Goal: Information Seeking & Learning: Learn about a topic

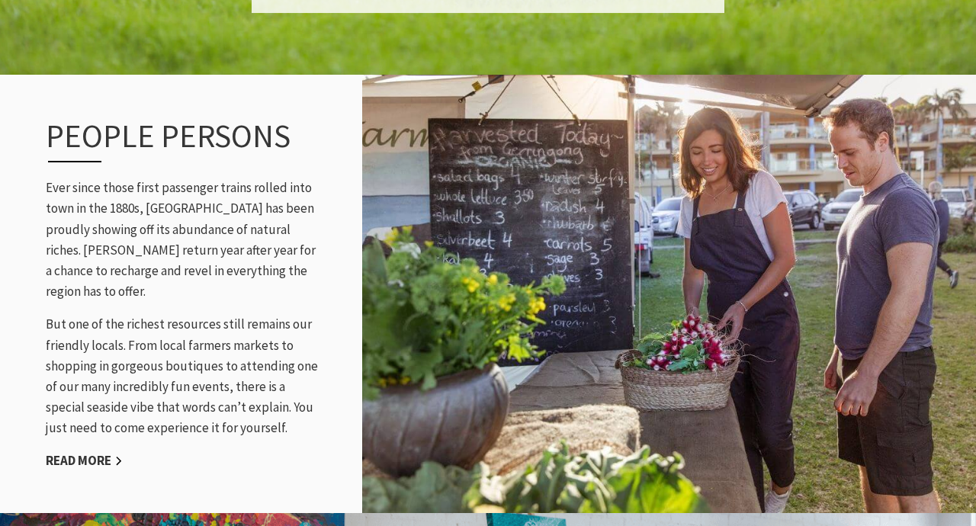
scroll to position [1839, 0]
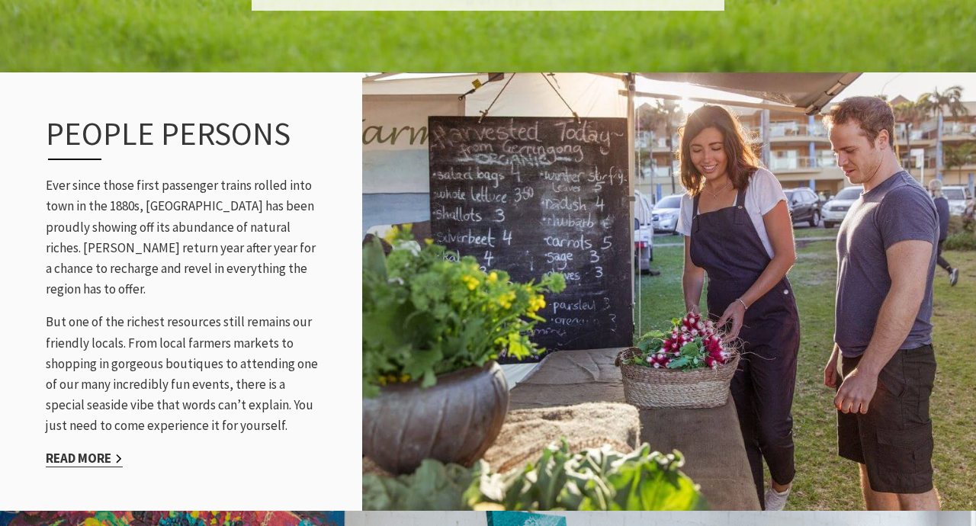
click at [95, 450] on link "Read More" at bounding box center [84, 459] width 77 height 18
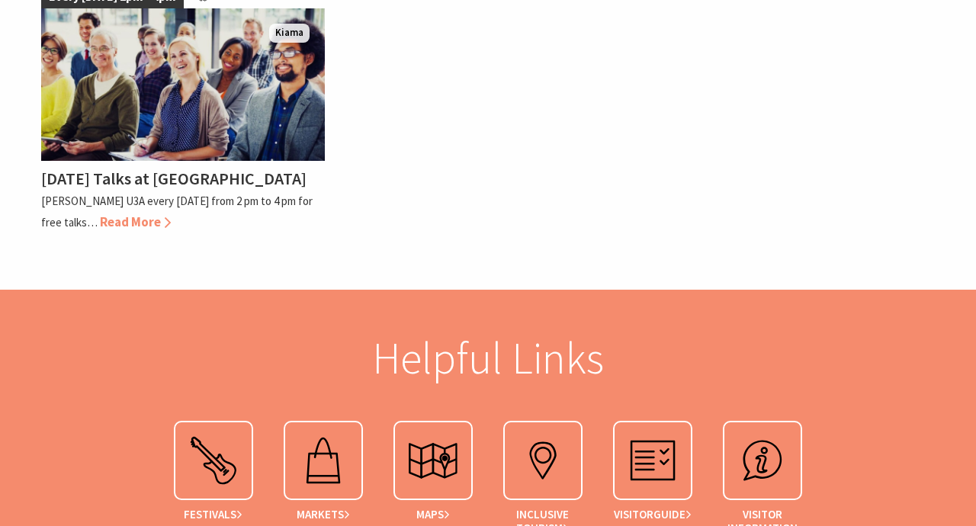
scroll to position [4943, 0]
